Goal: Information Seeking & Learning: Learn about a topic

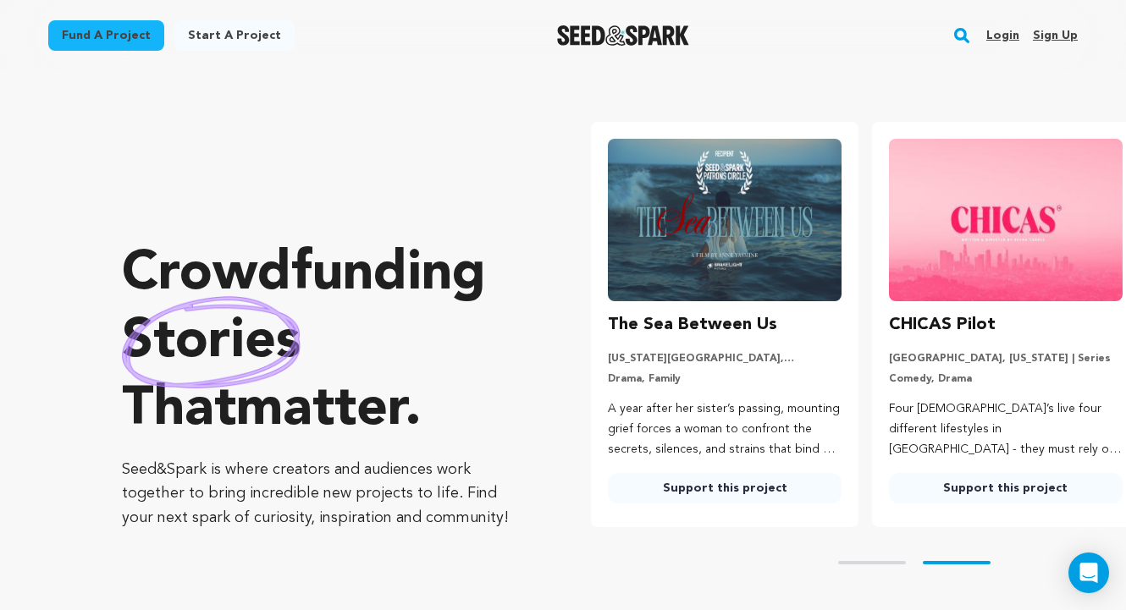
scroll to position [0, 295]
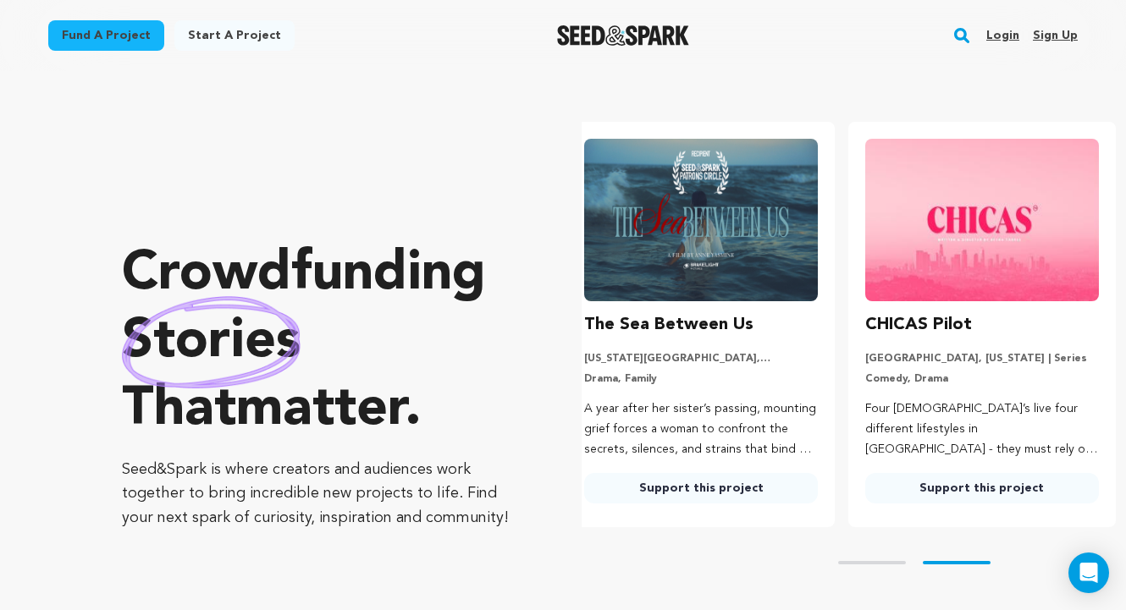
click at [1011, 36] on link "Login" at bounding box center [1002, 35] width 33 height 27
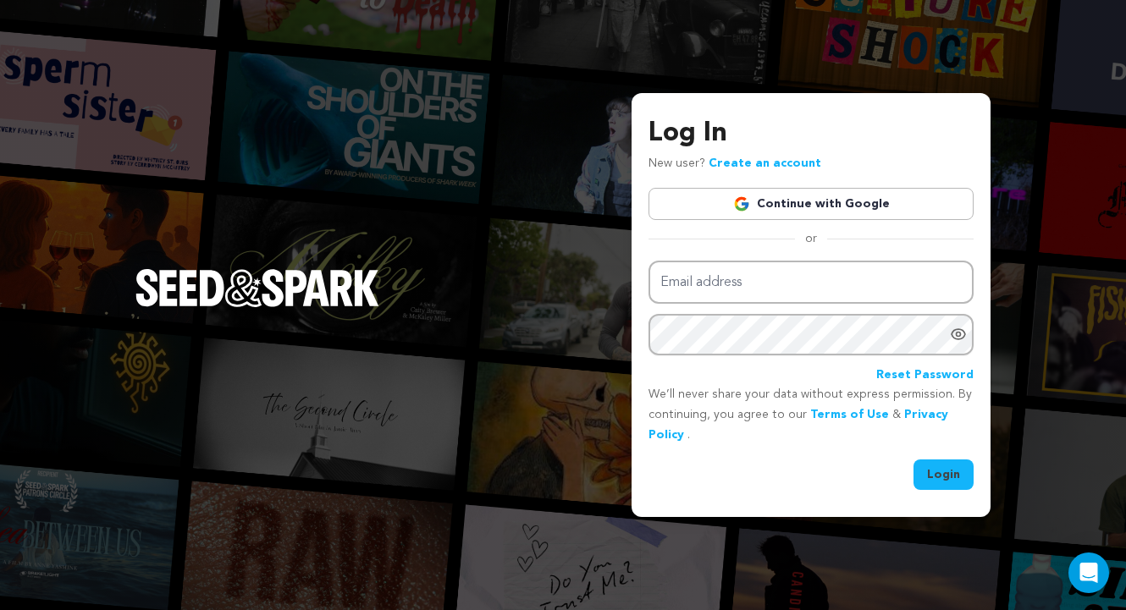
click at [831, 211] on link "Continue with Google" at bounding box center [810, 204] width 325 height 32
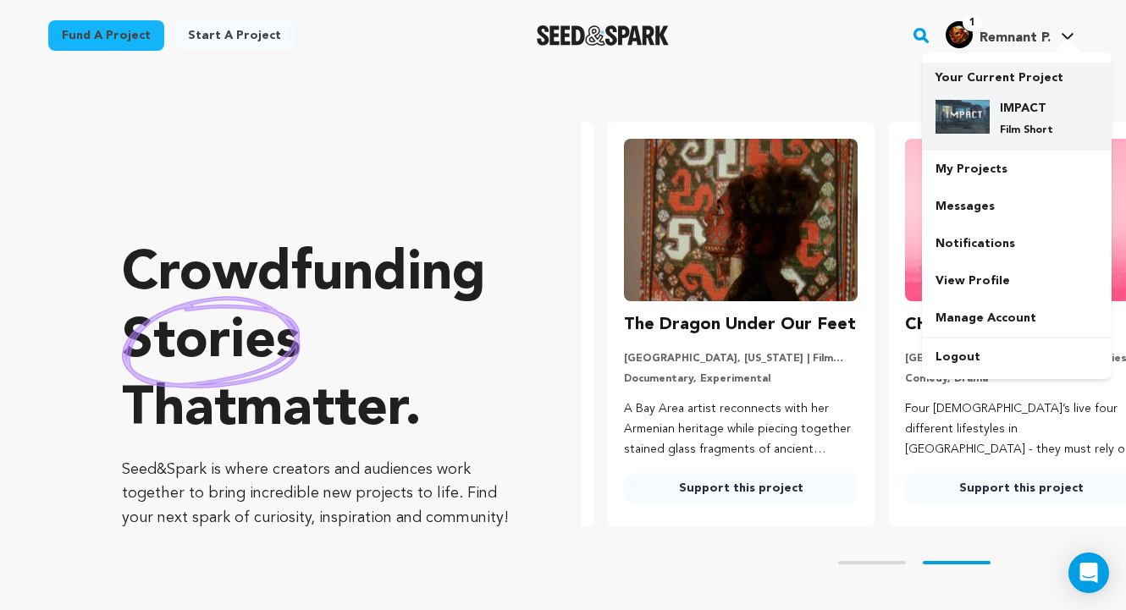
scroll to position [0, 295]
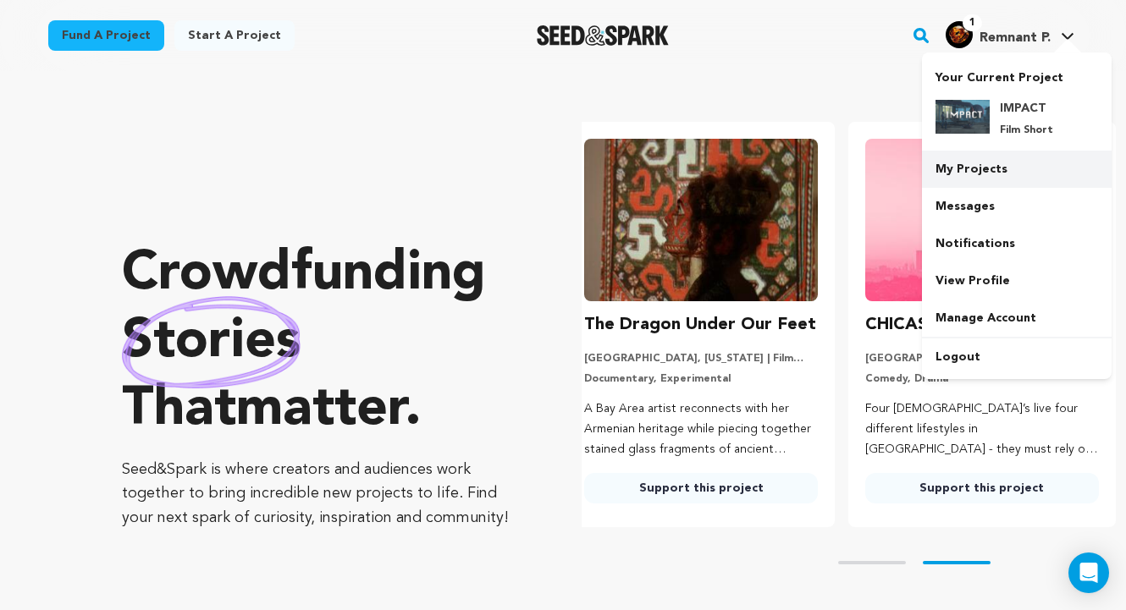
click at [1008, 168] on link "My Projects" at bounding box center [1017, 169] width 190 height 37
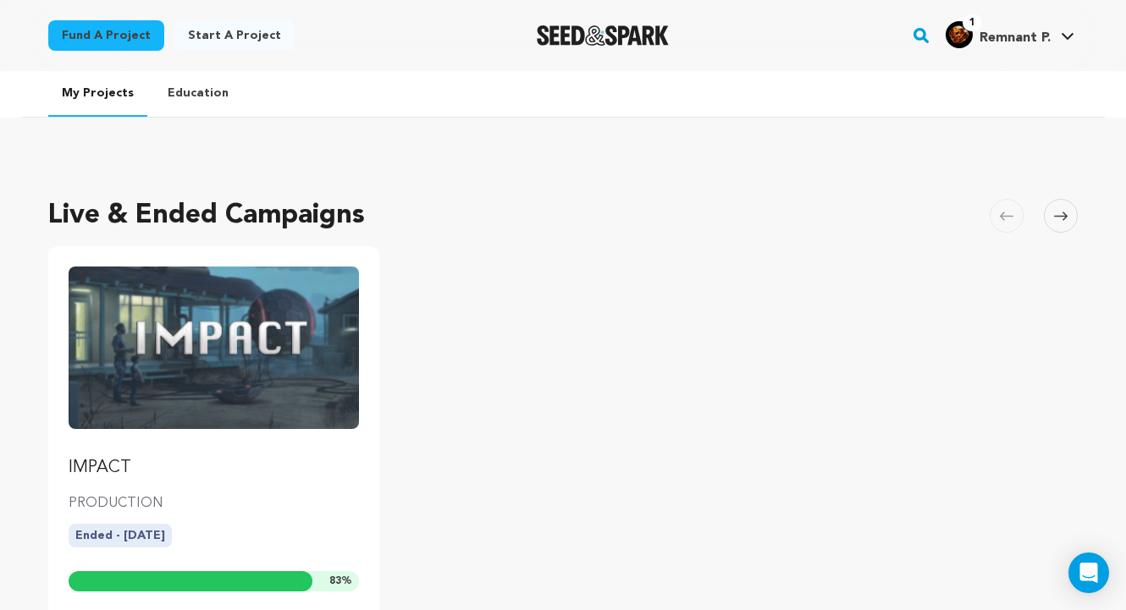
click at [321, 425] on img "Fund IMPACT" at bounding box center [214, 348] width 290 height 162
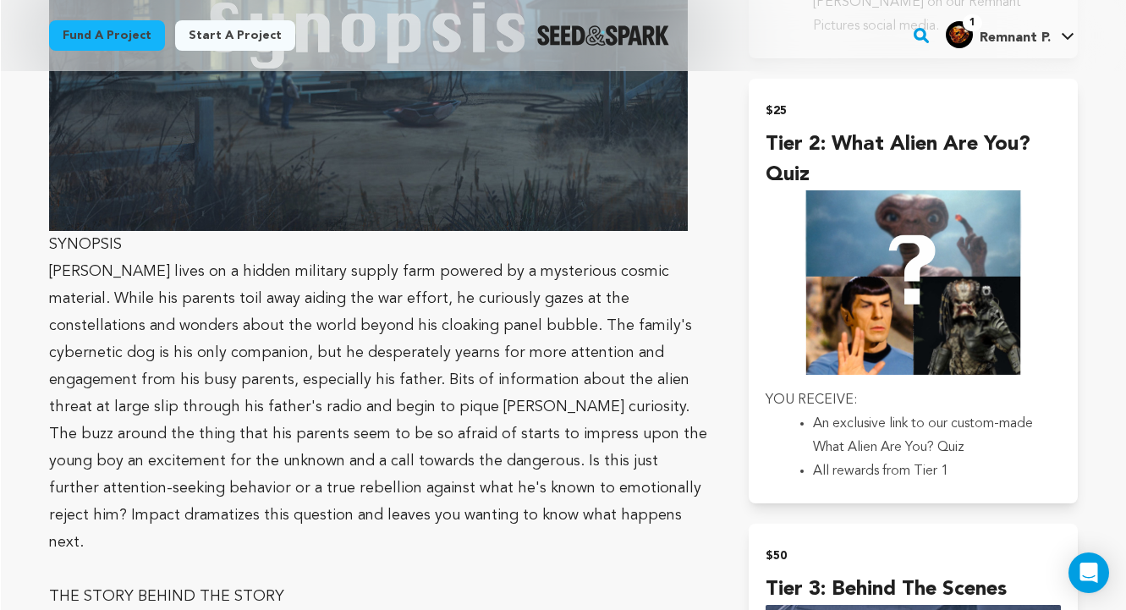
scroll to position [1423, 0]
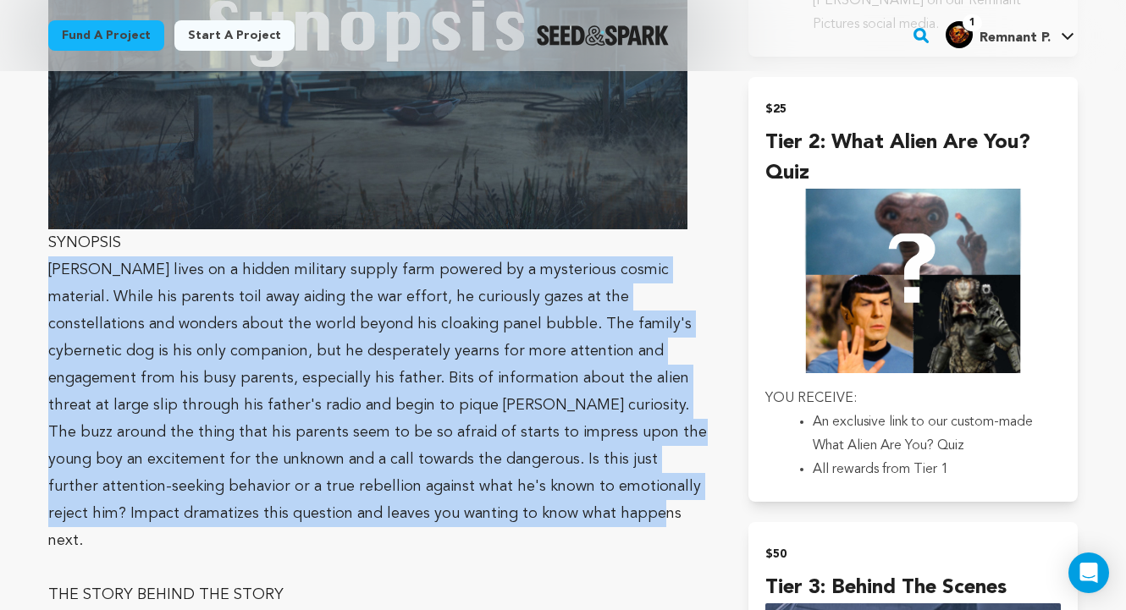
drag, startPoint x: 51, startPoint y: 241, endPoint x: 399, endPoint y: 488, distance: 427.4
click at [399, 488] on p "[PERSON_NAME] lives on a hidden military supply farm powered by a mysterious co…" at bounding box center [377, 405] width 659 height 298
copy p "[PERSON_NAME] lives on a hidden military supply farm powered by a mysterious co…"
click at [399, 488] on p "[PERSON_NAME] lives on a hidden military supply farm powered by a mysterious co…" at bounding box center [377, 405] width 659 height 298
